Goal: Navigation & Orientation: Find specific page/section

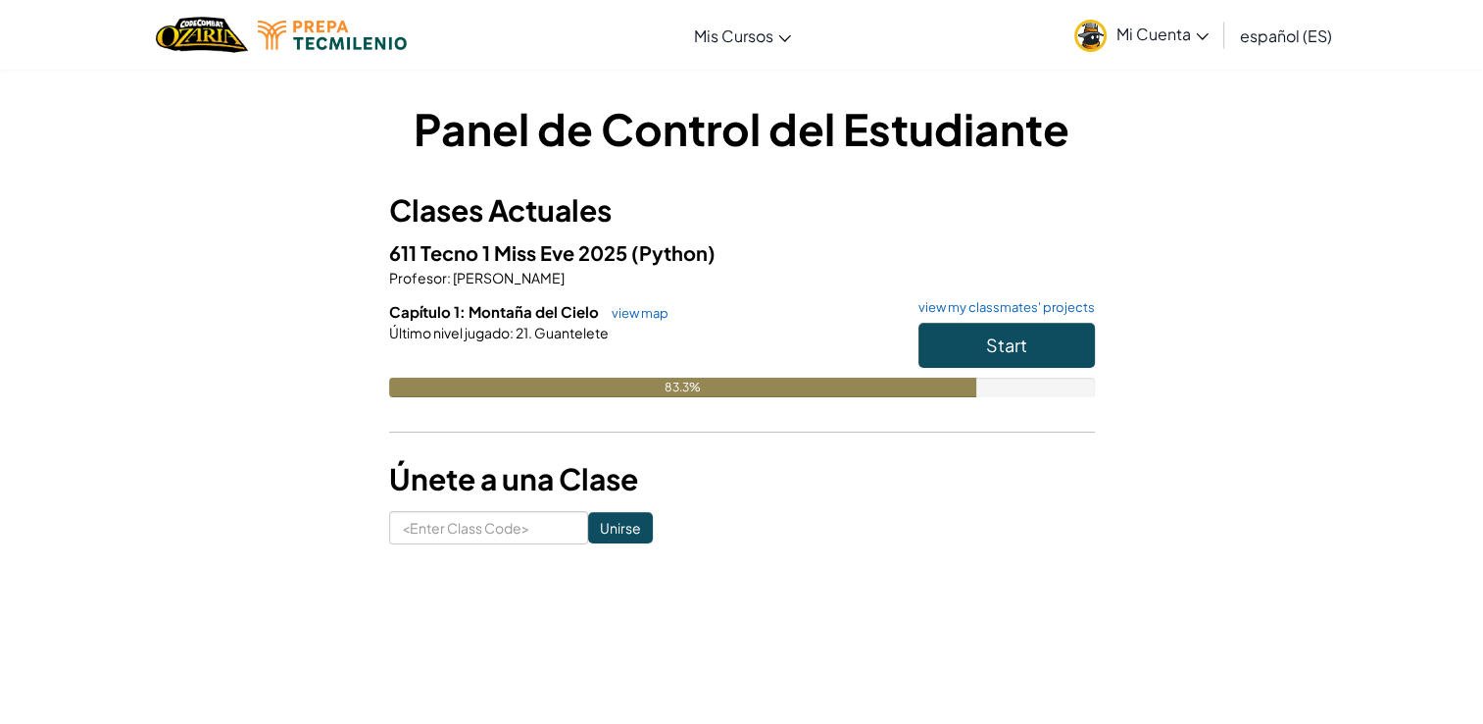
click at [831, 351] on div at bounding box center [742, 359] width 706 height 35
